Goal: Register for event/course

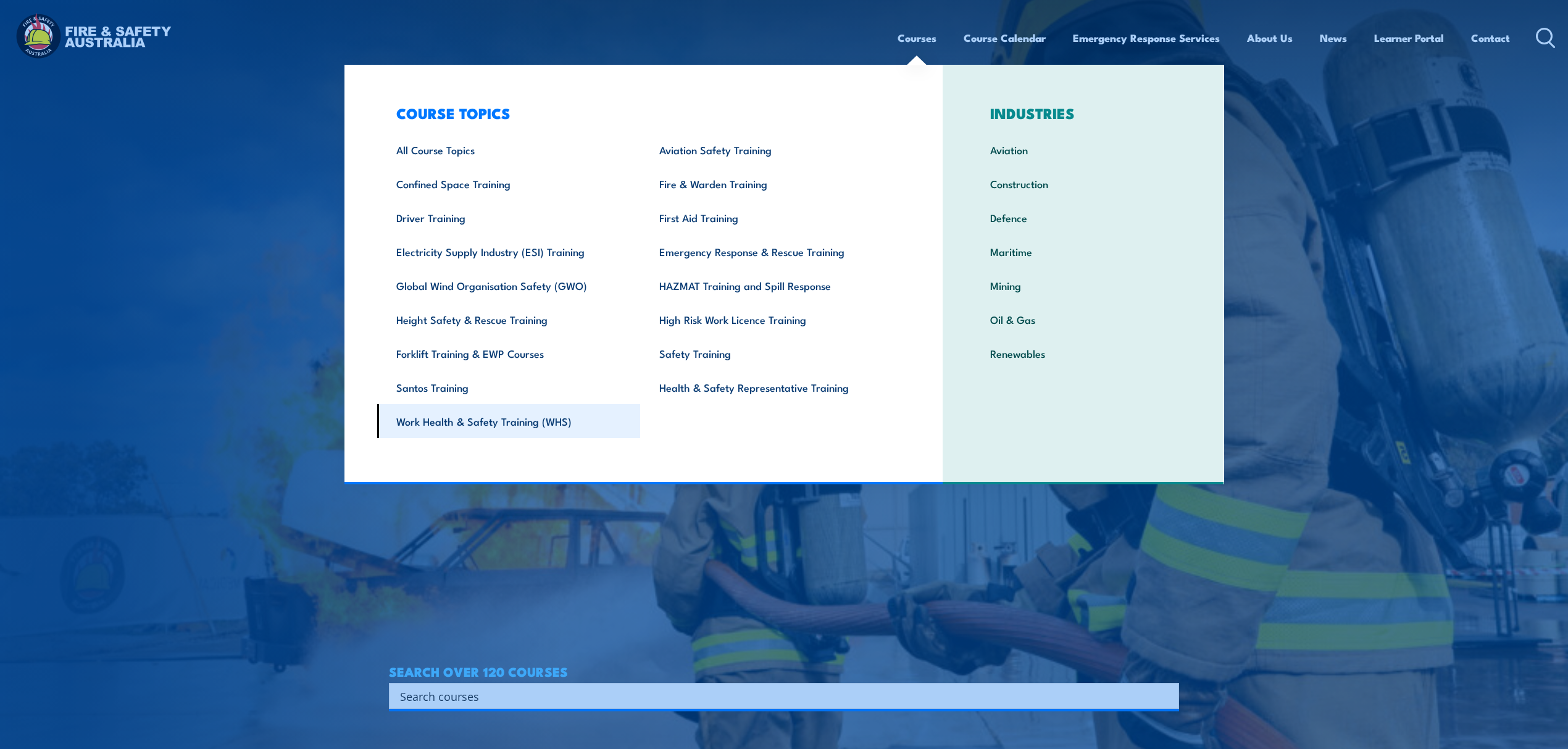
click at [545, 428] on link "Work Health & Safety Training (WHS)" at bounding box center [509, 421] width 264 height 34
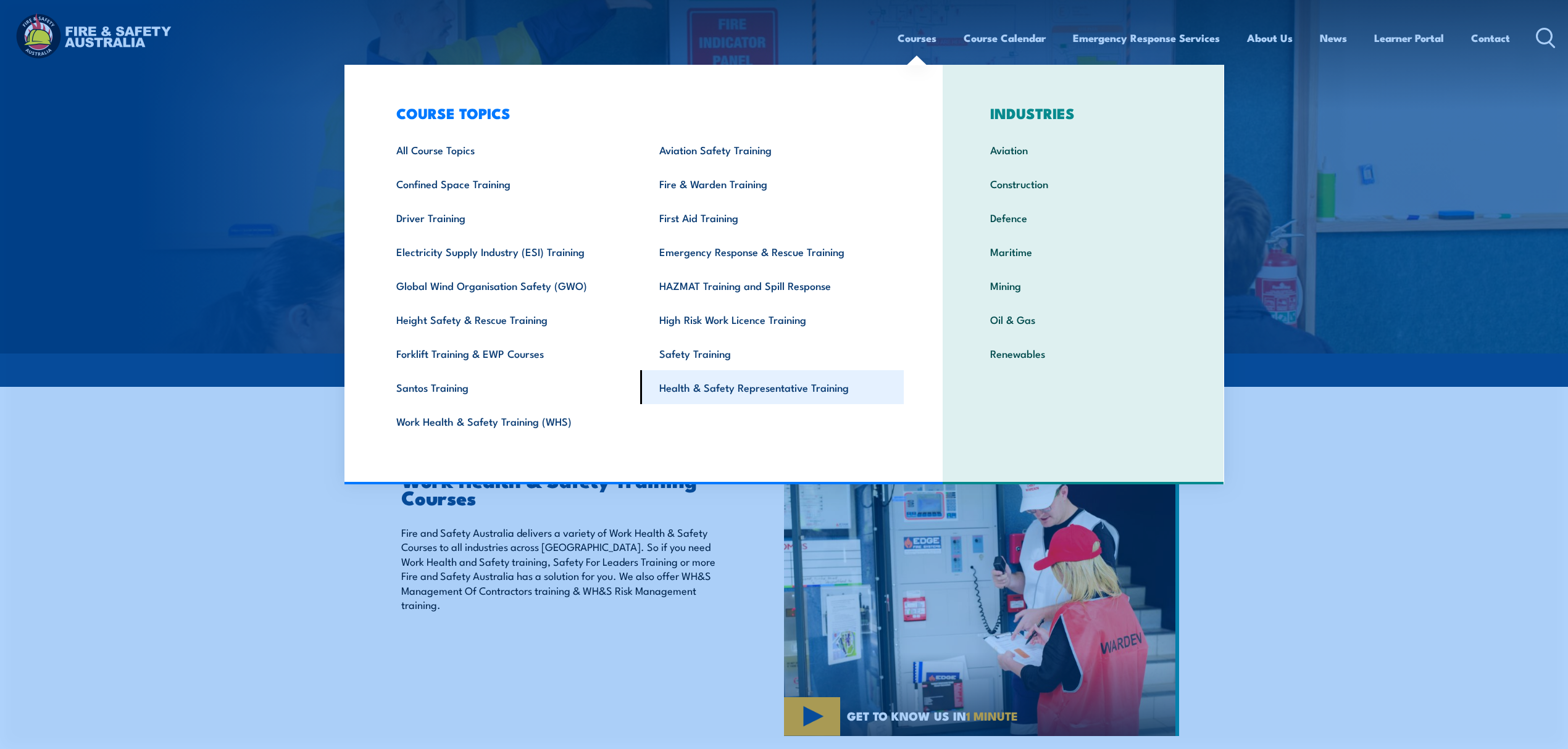
click at [794, 372] on link "Health & Safety Representative Training" at bounding box center [772, 387] width 264 height 34
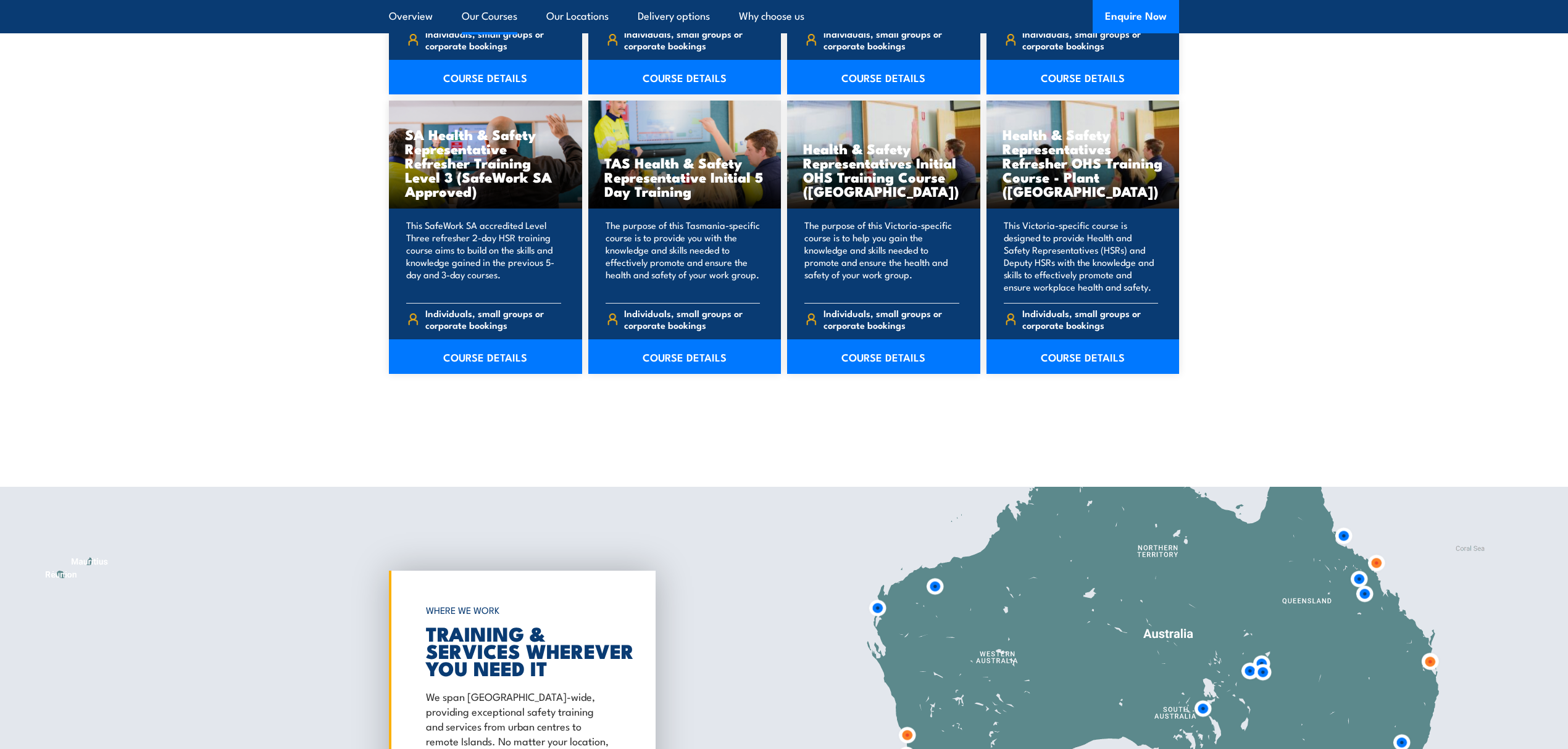
scroll to position [1811, 0]
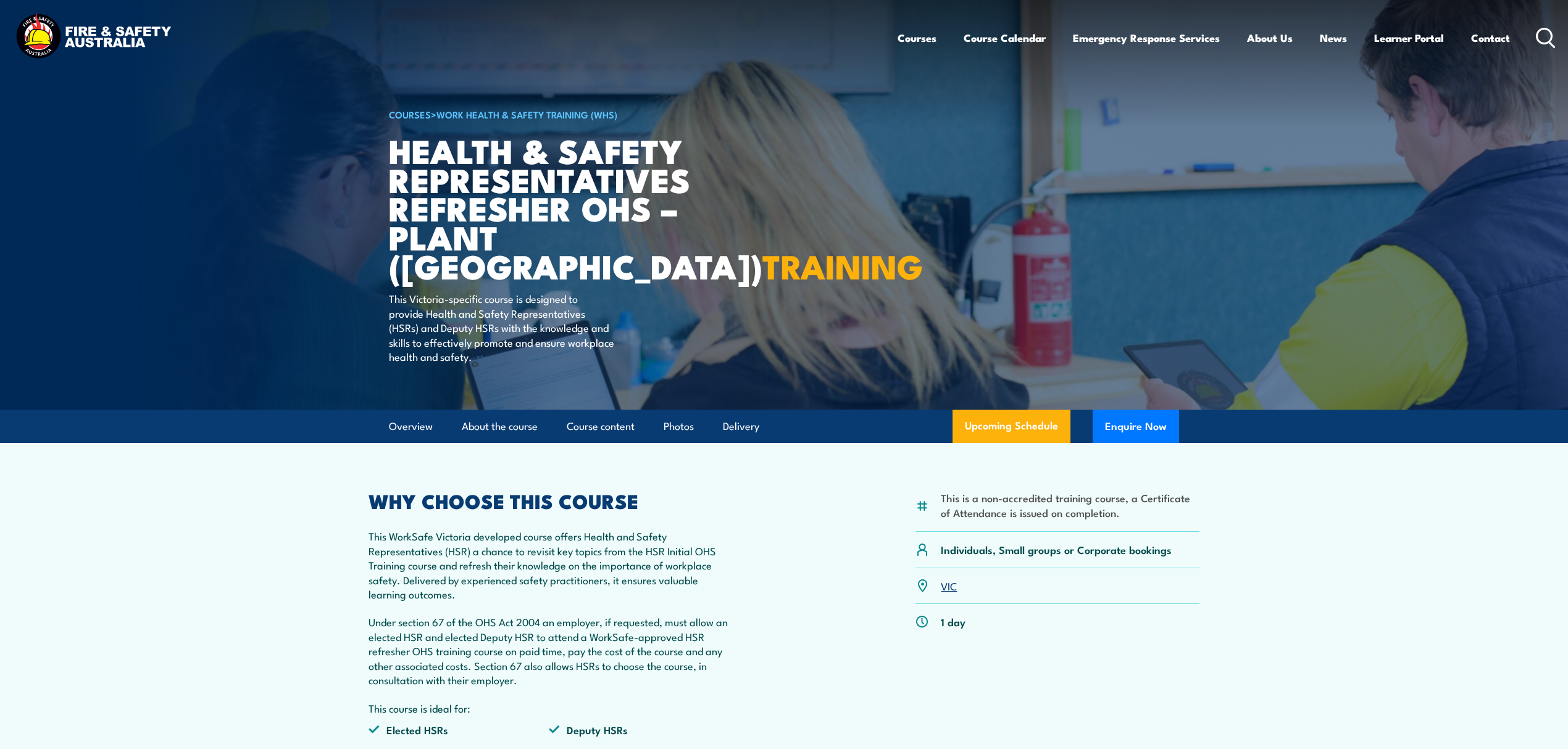
click at [1010, 425] on link "Upcoming Schedule" at bounding box center [1011, 427] width 118 height 34
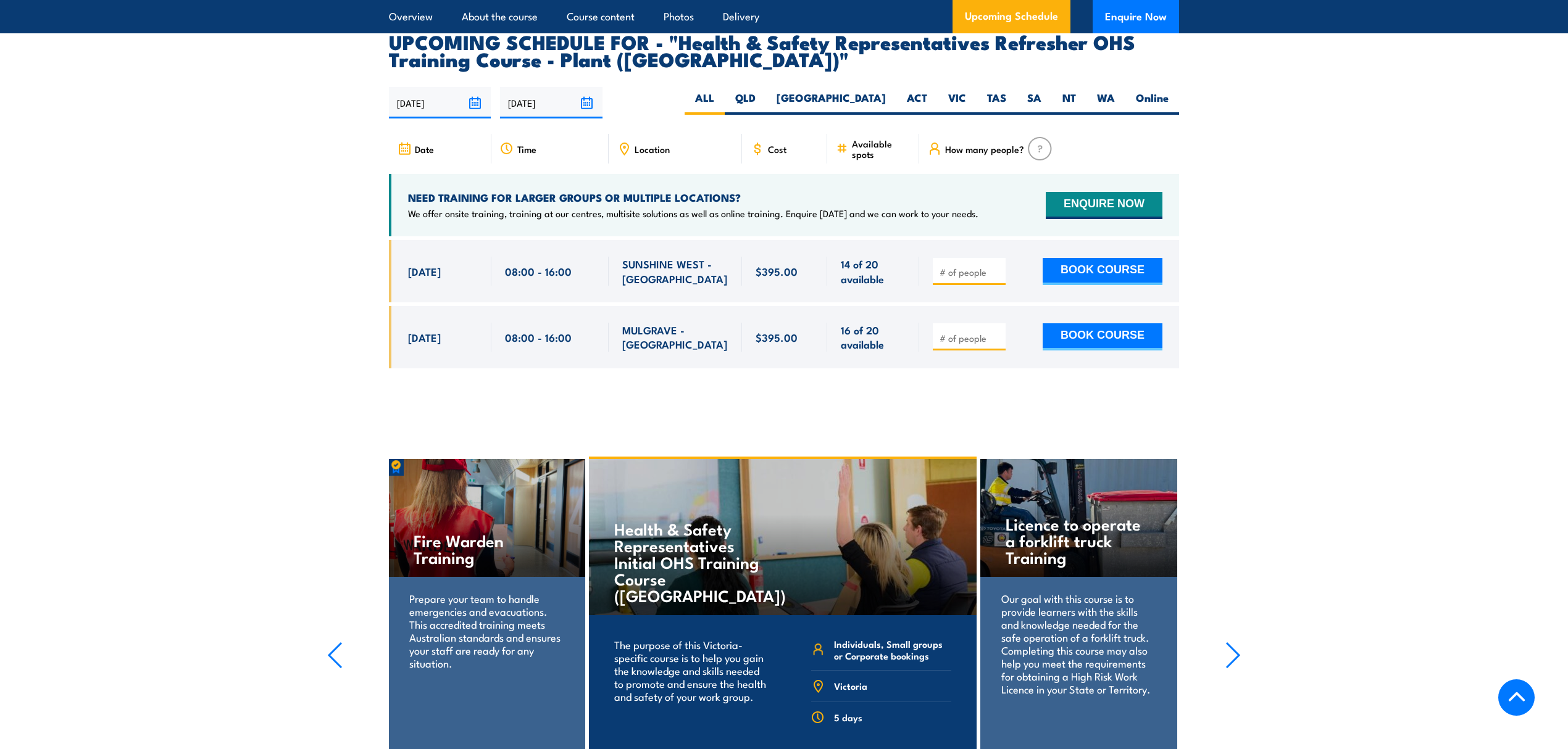
scroll to position [2137, 0]
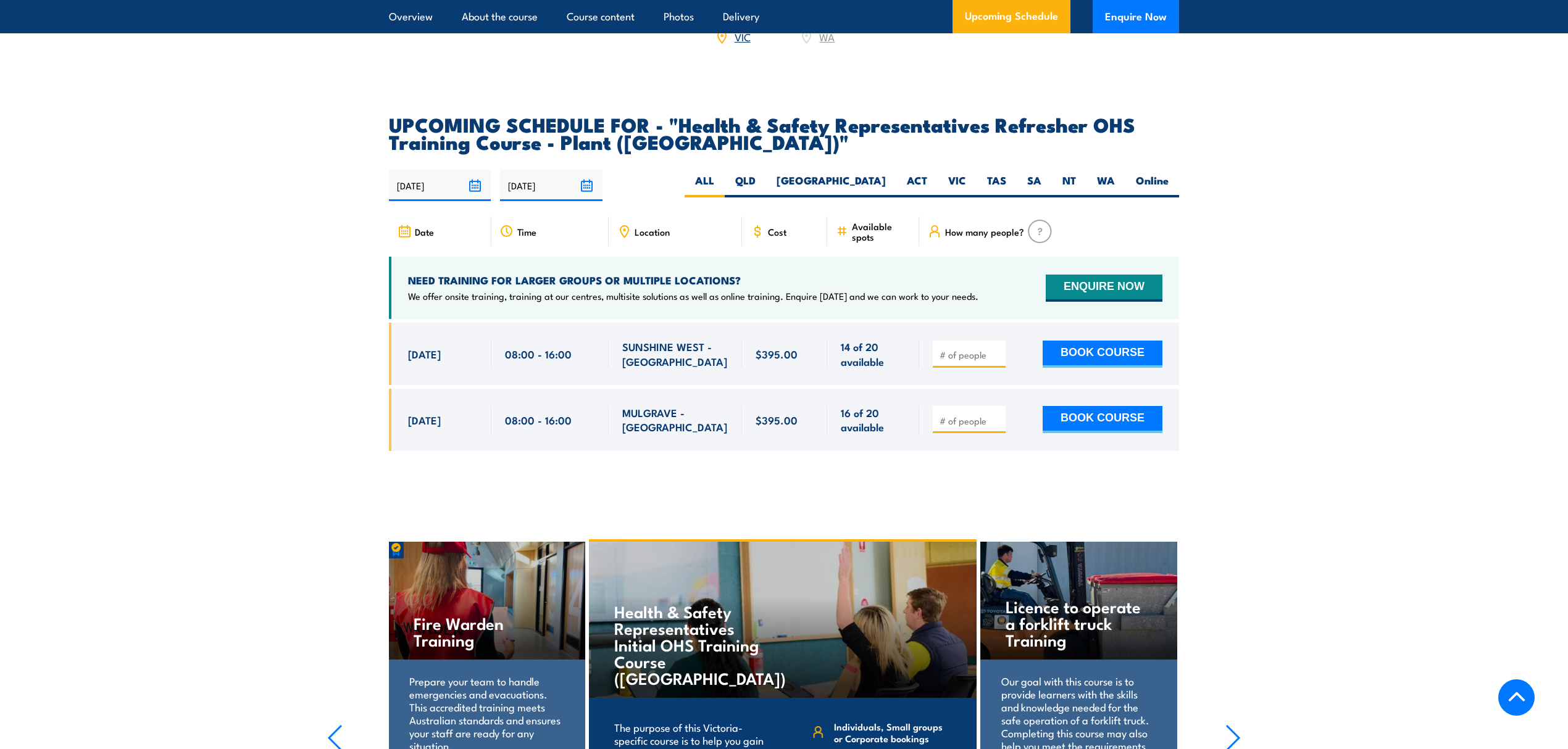
drag, startPoint x: 405, startPoint y: 320, endPoint x: 648, endPoint y: 327, distance: 243.1
click at [648, 327] on div "8 Sep, 2025, 08:00 - 08:00" at bounding box center [784, 354] width 790 height 63
click at [648, 340] on span "SUNSHINE WEST - VIC" at bounding box center [675, 354] width 106 height 29
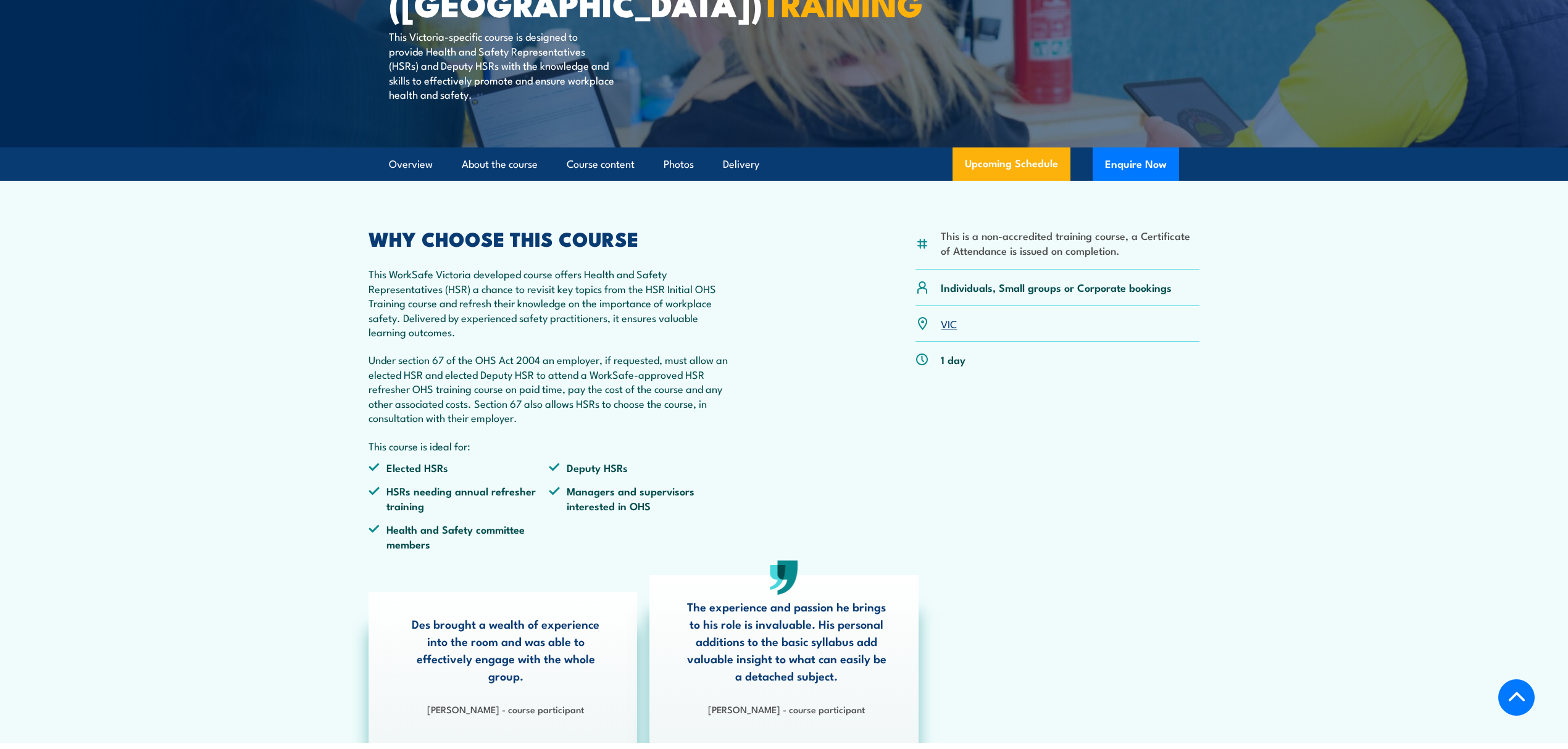
scroll to position [245, 0]
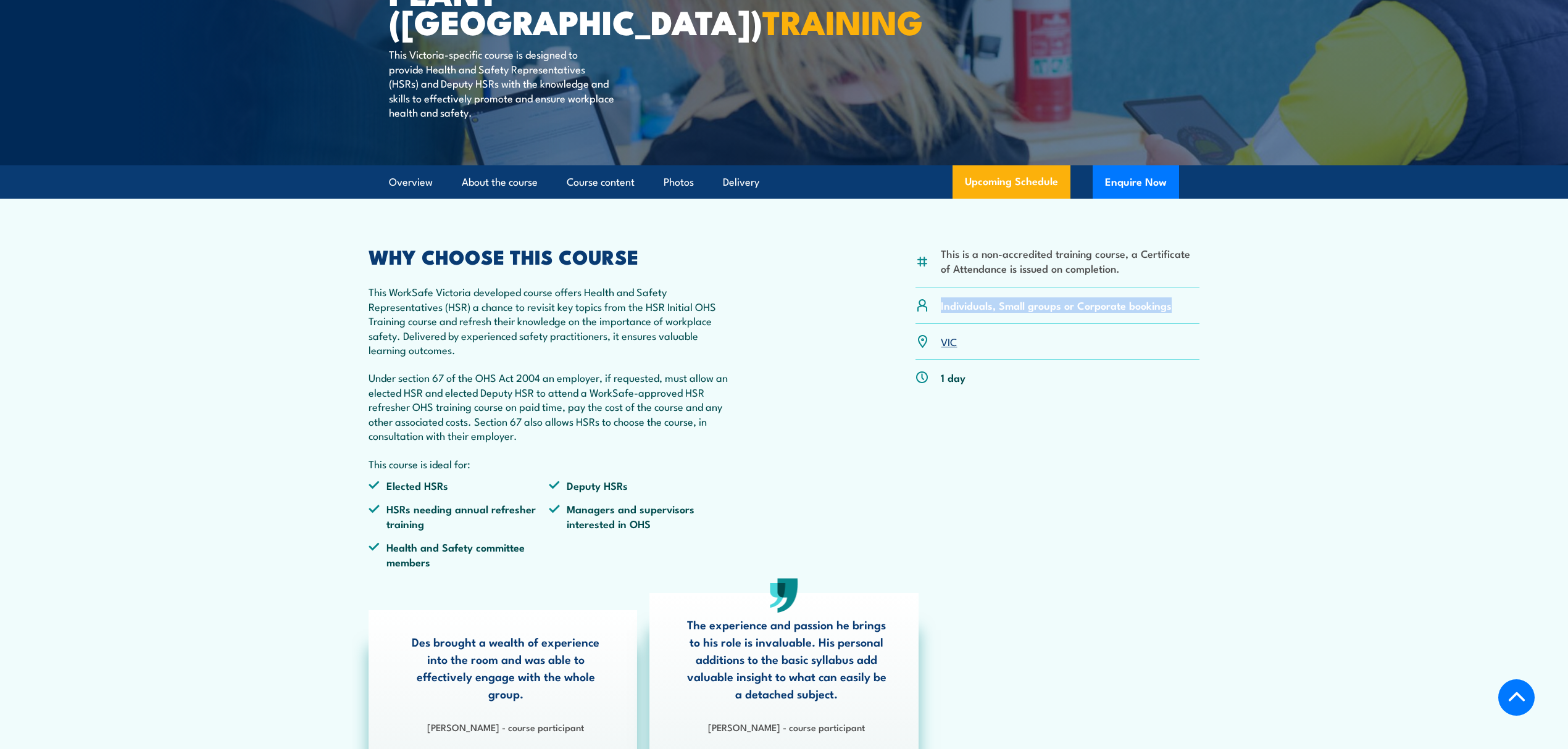
drag, startPoint x: 1174, startPoint y: 310, endPoint x: 922, endPoint y: 314, distance: 252.0
click at [922, 314] on div "Individuals, Small groups or Corporate bookings" at bounding box center [1057, 305] width 284 height 36
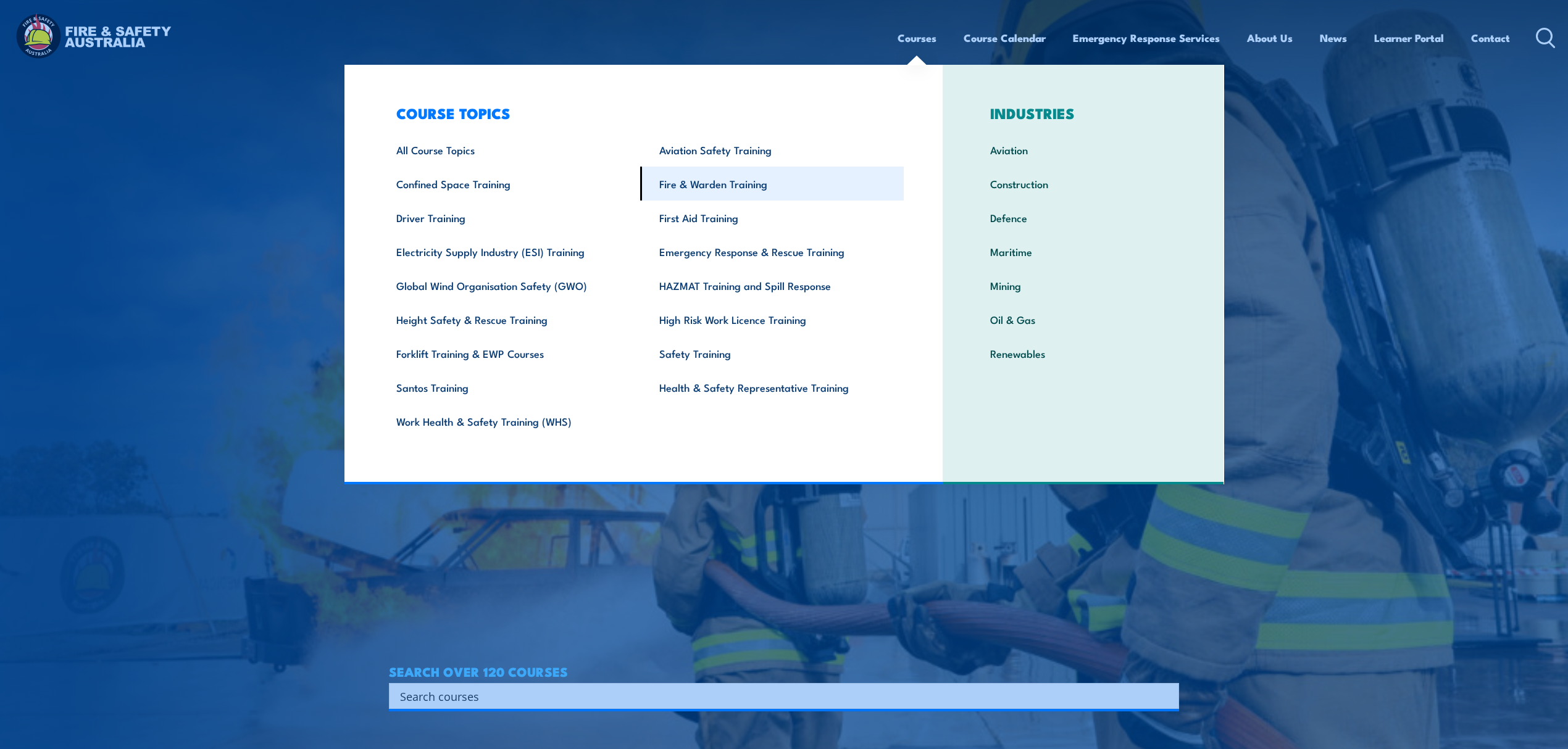
click at [795, 188] on link "Fire & Warden Training" at bounding box center [772, 183] width 264 height 34
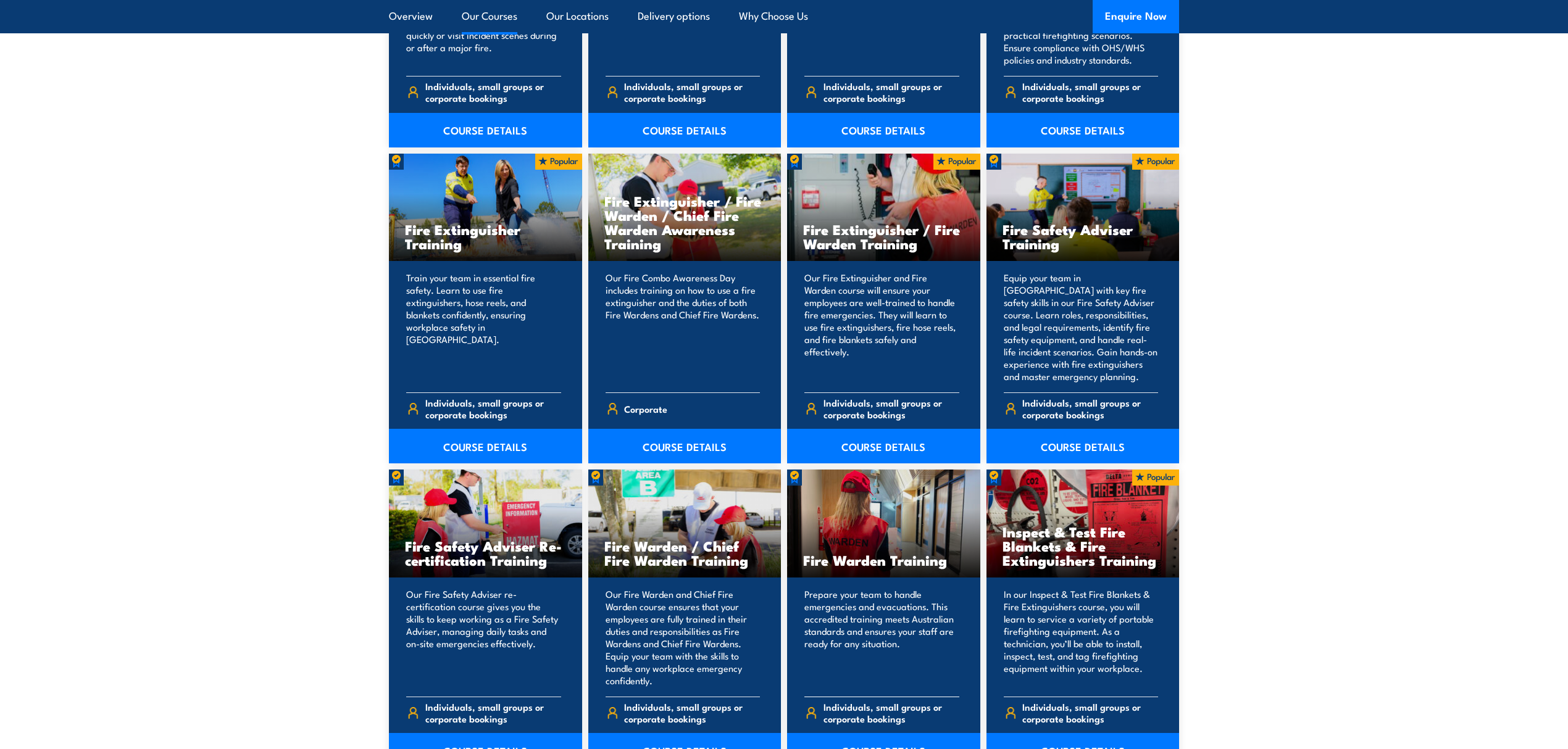
scroll to position [1234, 0]
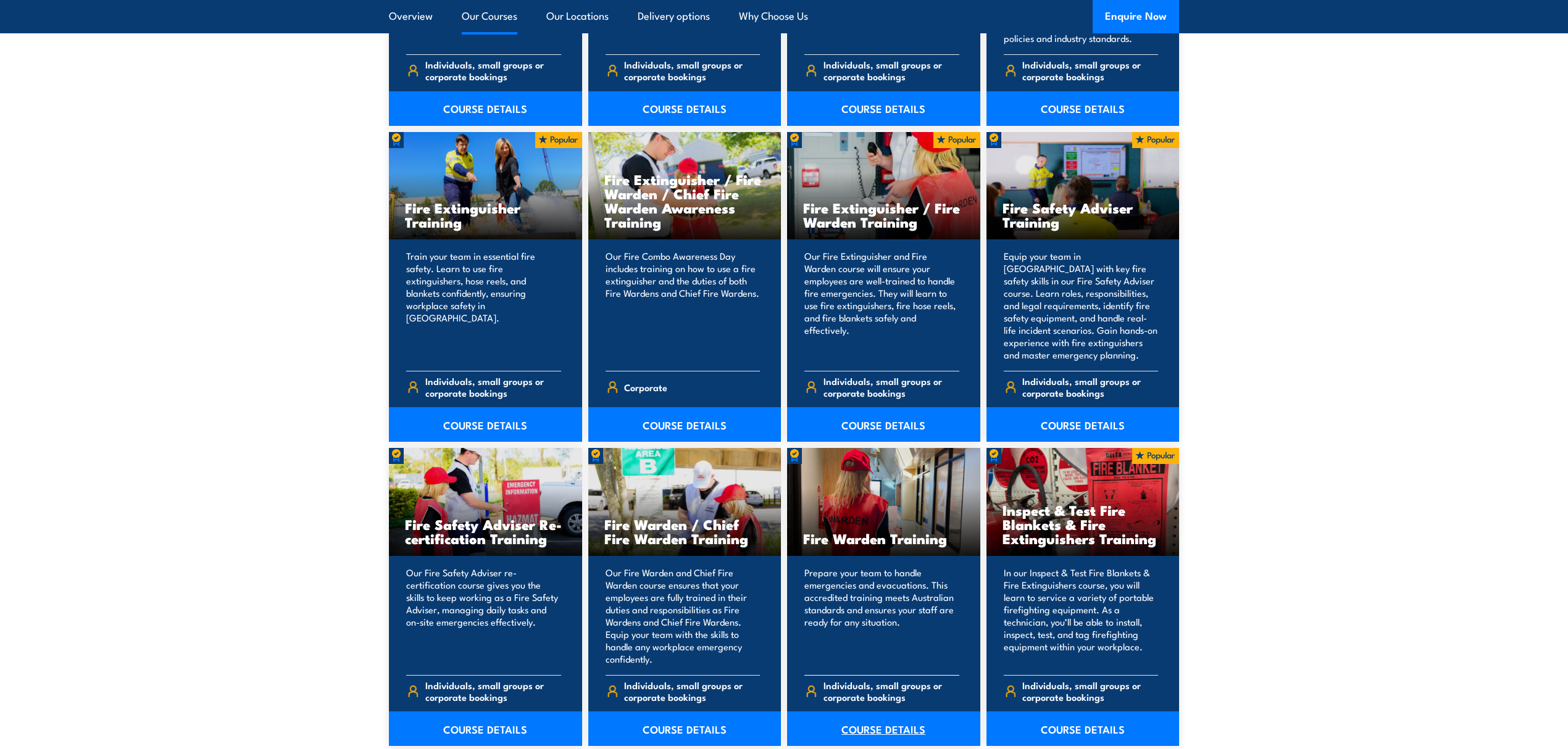
click at [886, 731] on link "COURSE DETAILS" at bounding box center [884, 729] width 193 height 34
